Goal: Task Accomplishment & Management: Manage account settings

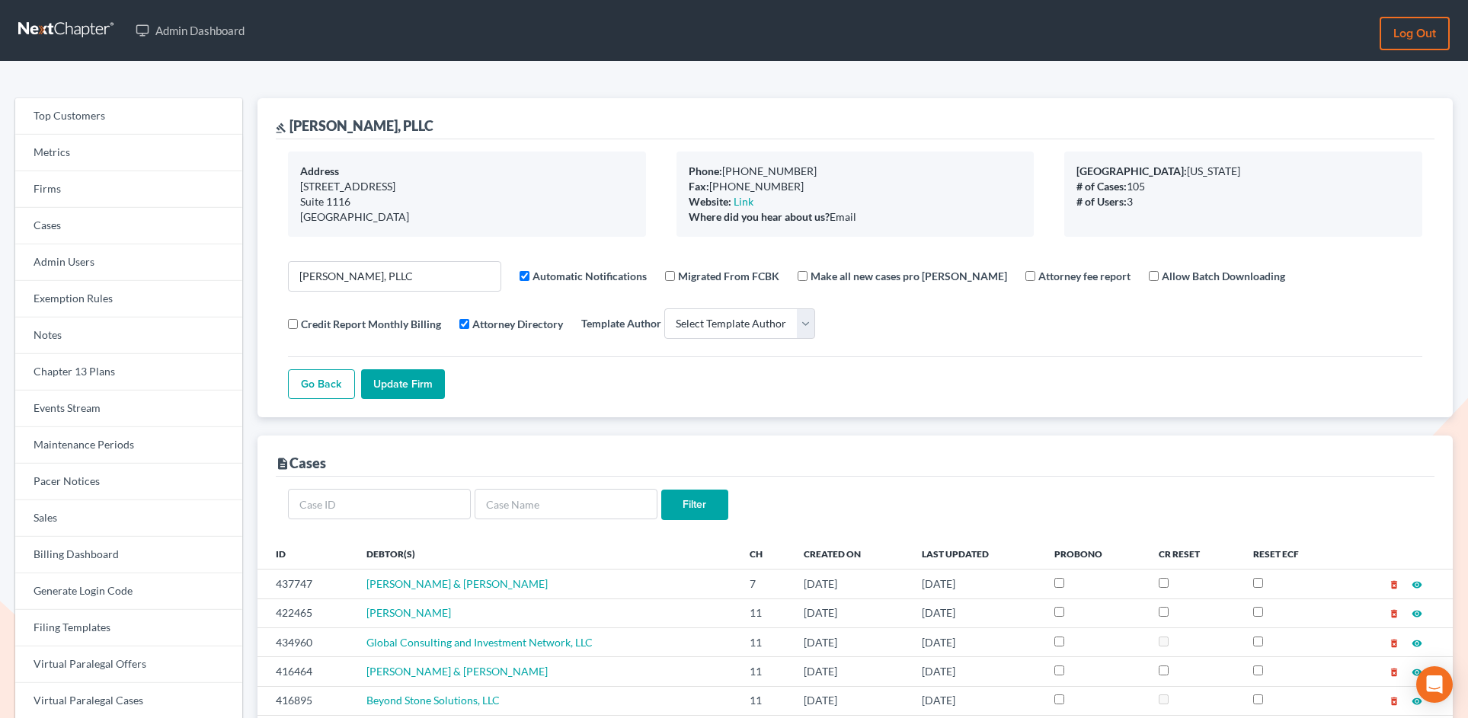
select select
click at [107, 193] on link "Firms" at bounding box center [128, 189] width 227 height 37
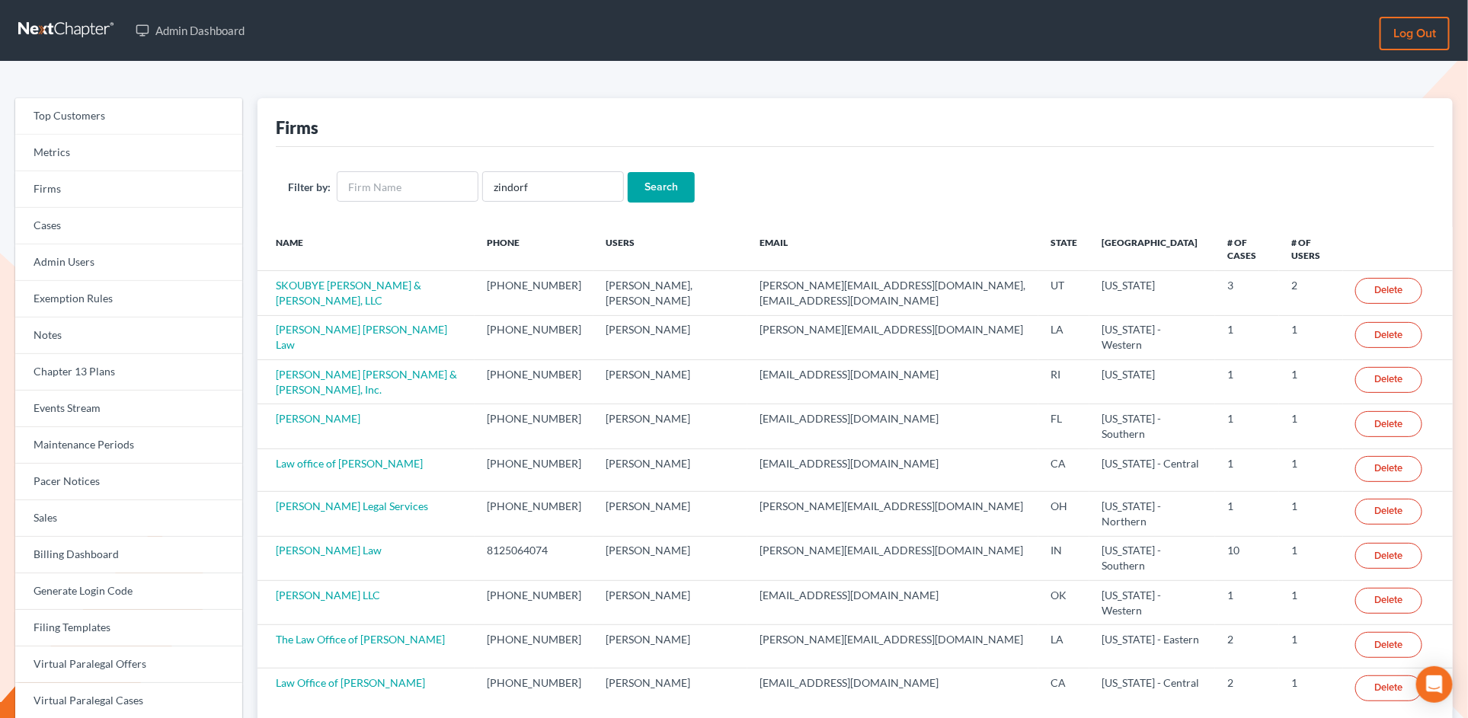
type input "zindorf"
click at [628, 172] on input "Search" at bounding box center [661, 187] width 67 height 30
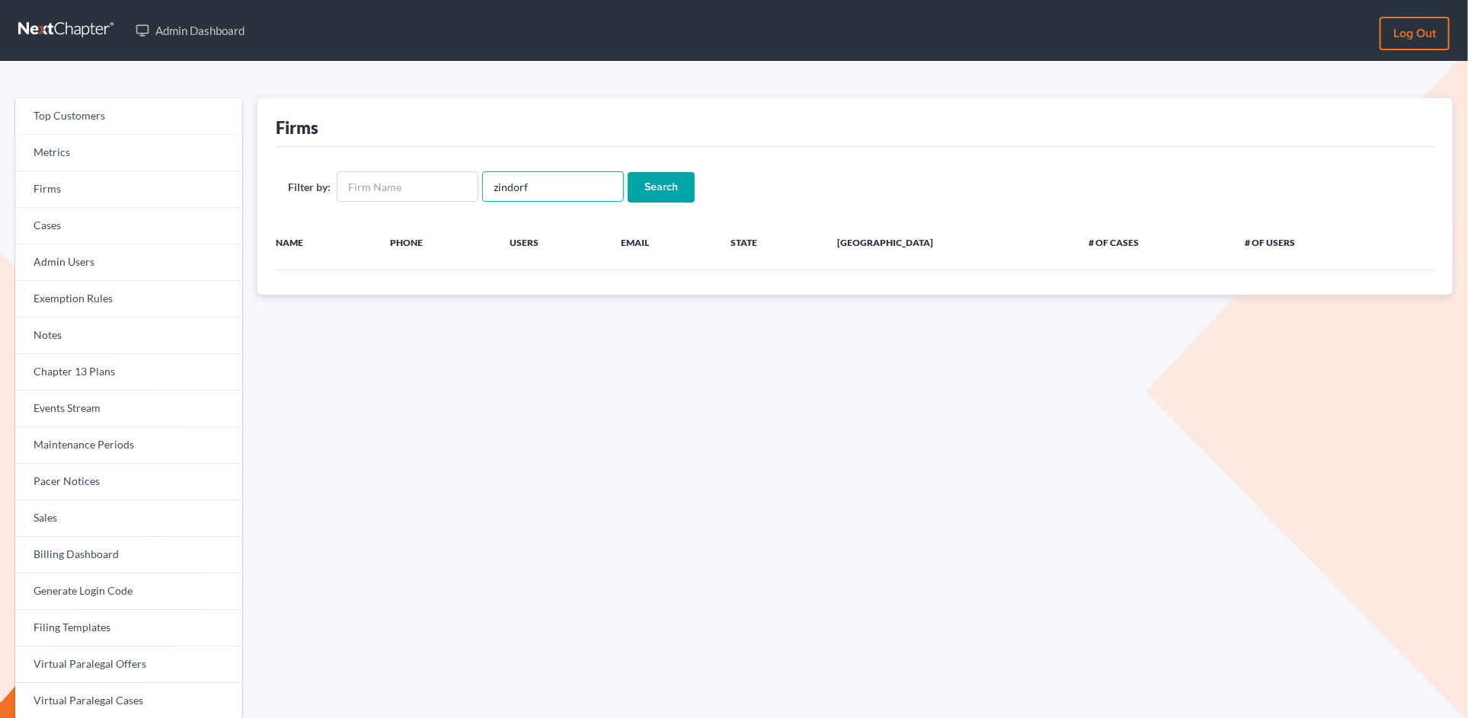
click at [518, 192] on input "zindorf" at bounding box center [553, 186] width 142 height 30
click at [442, 188] on input "text" at bounding box center [408, 186] width 142 height 30
type input "[PERSON_NAME]"
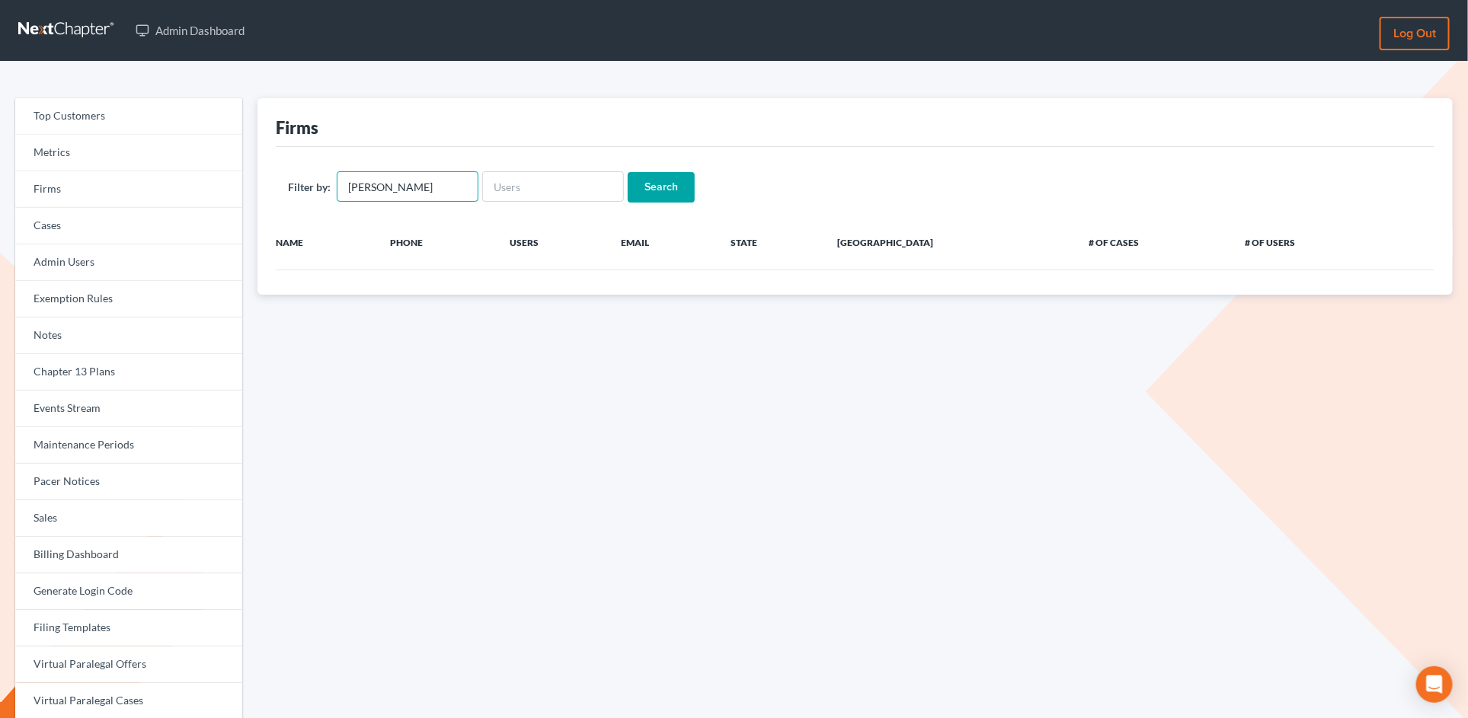
click at [628, 172] on input "Search" at bounding box center [661, 187] width 67 height 30
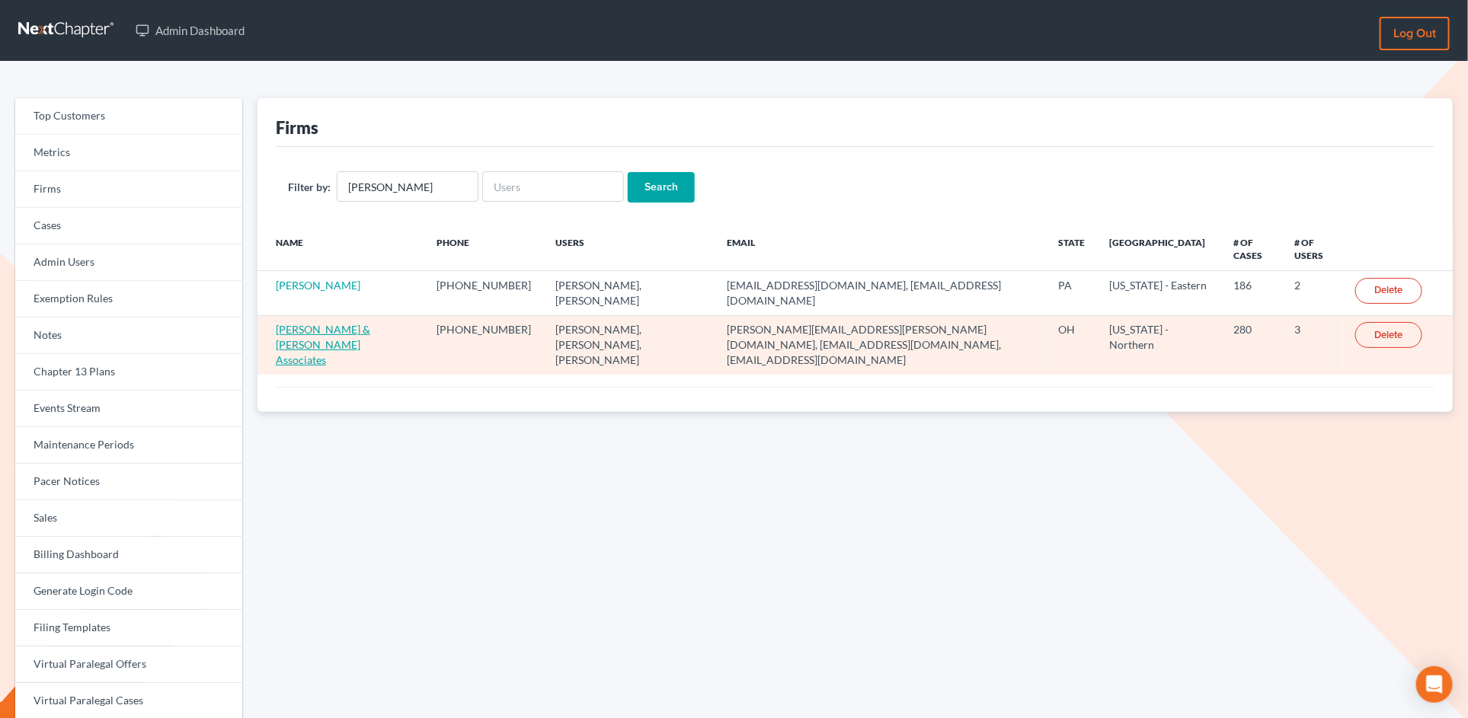
click at [339, 328] on link "Rubin & Zyndorf Associates" at bounding box center [323, 344] width 94 height 43
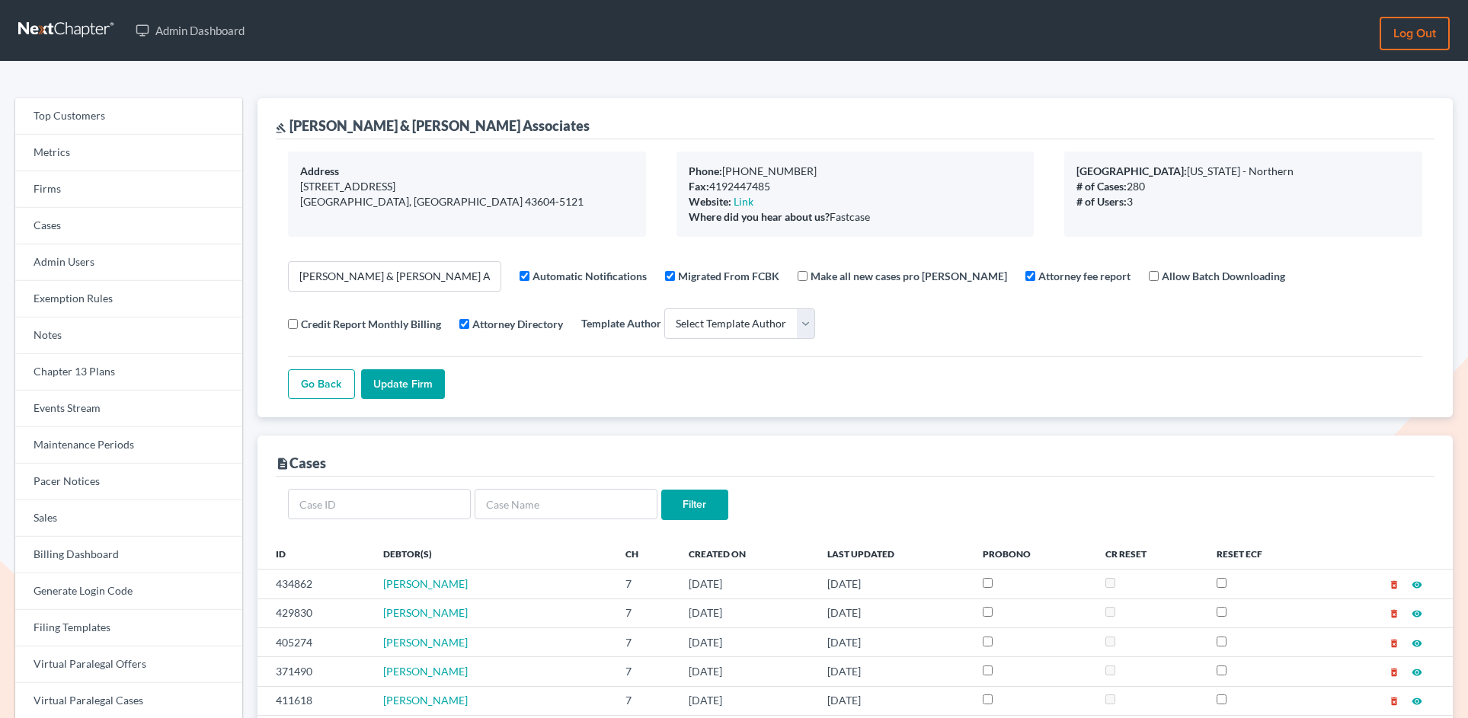
select select
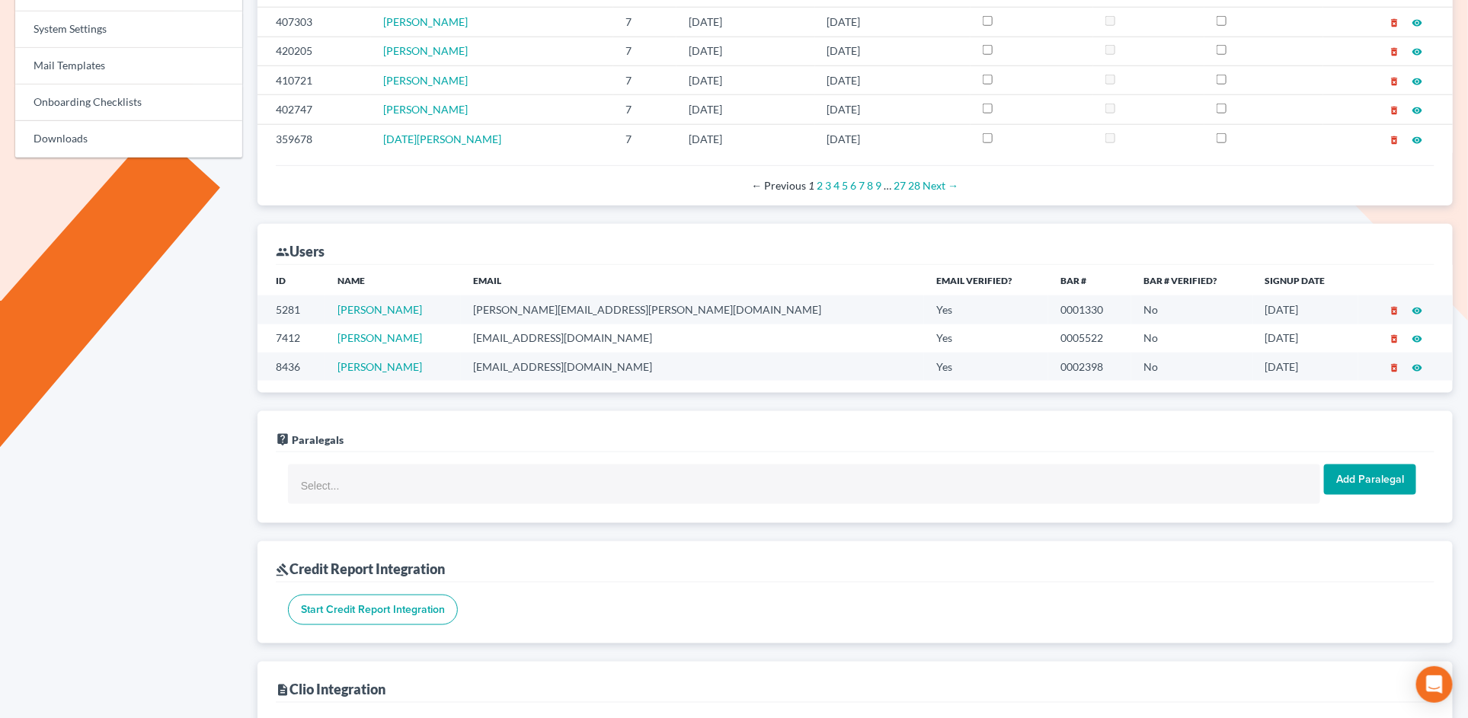
scroll to position [711, 0]
